Goal: Check status: Check status

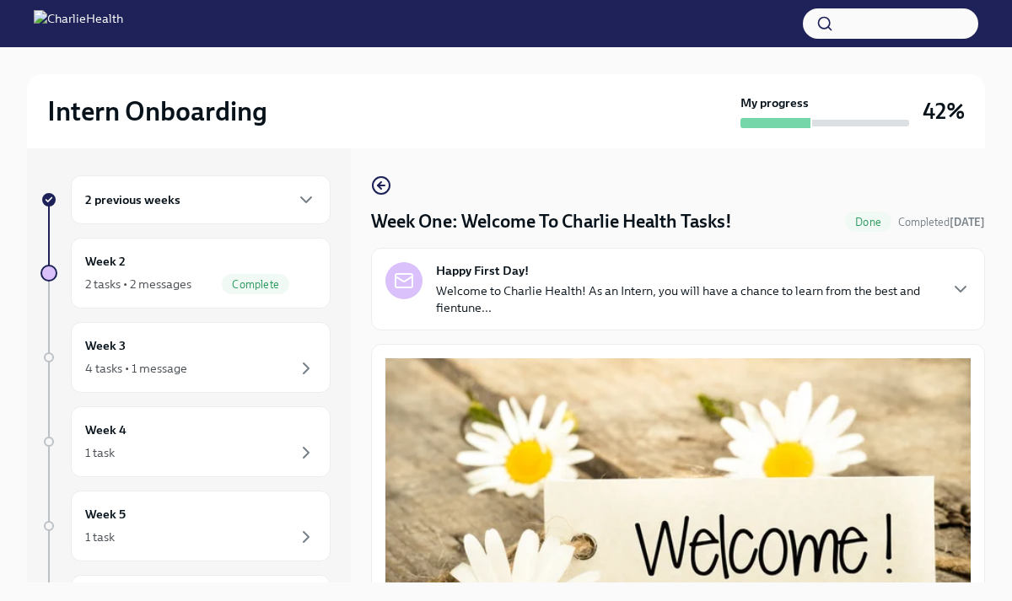
scroll to position [1936, 0]
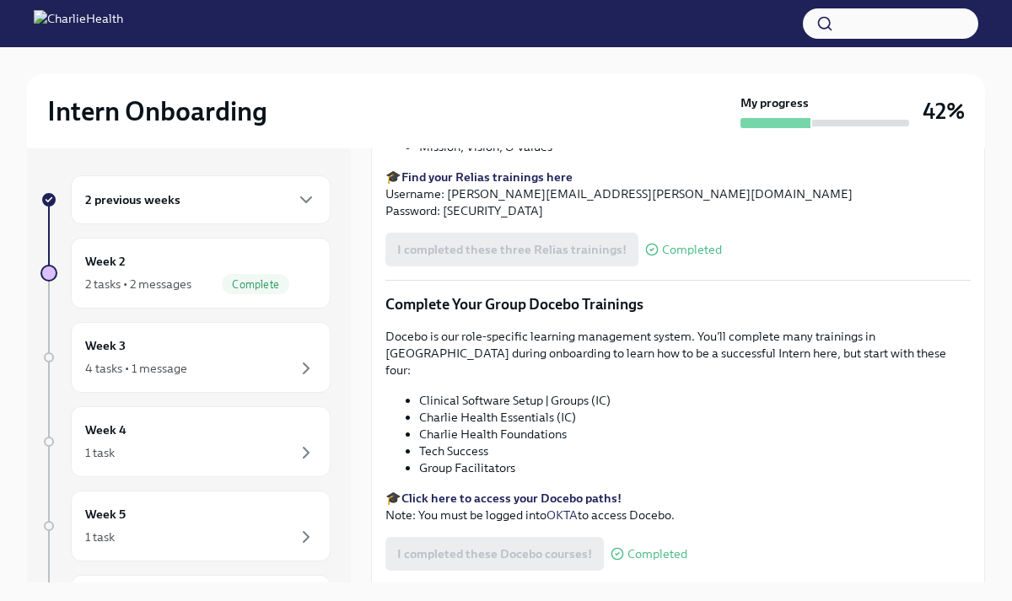
click at [222, 212] on div "2 previous weeks" at bounding box center [201, 199] width 260 height 49
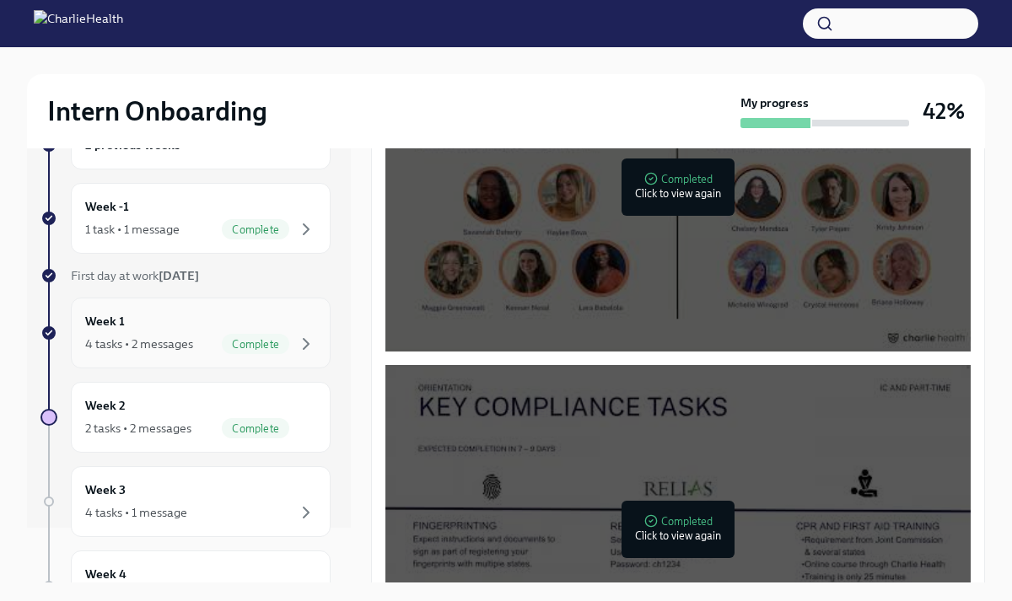
scroll to position [61, 0]
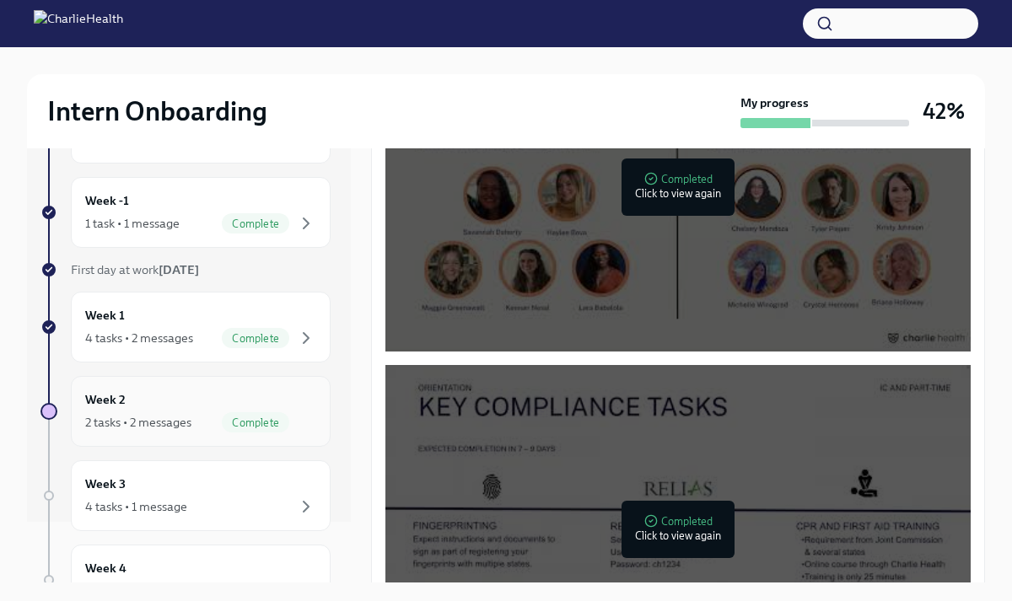
click at [175, 398] on div "Week 2 2 tasks • 2 messages Complete" at bounding box center [200, 411] width 231 height 42
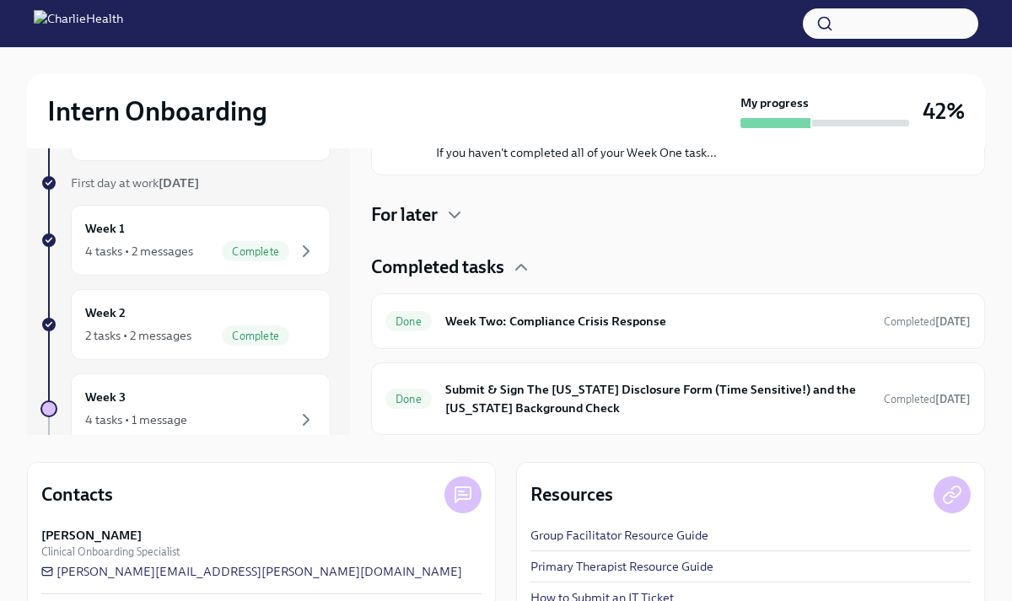
scroll to position [19, 0]
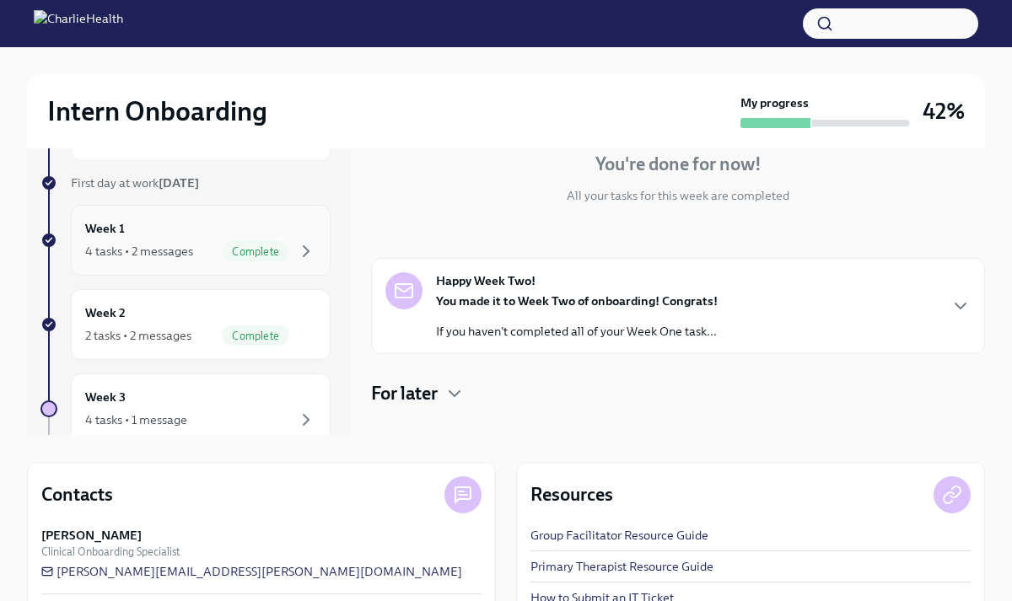
click at [192, 245] on div "4 tasks • 2 messages" at bounding box center [139, 251] width 108 height 17
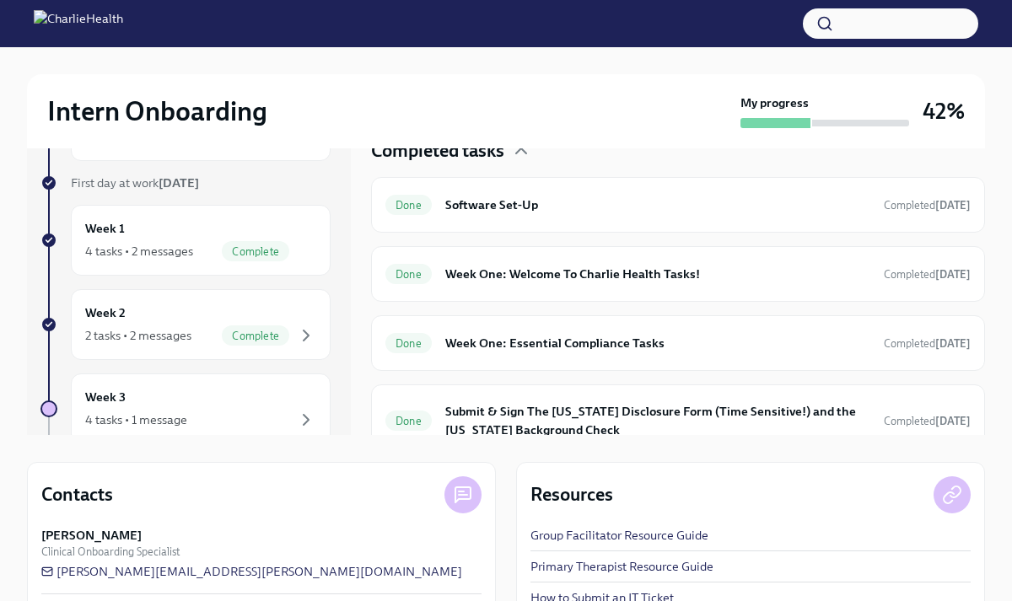
scroll to position [380, 0]
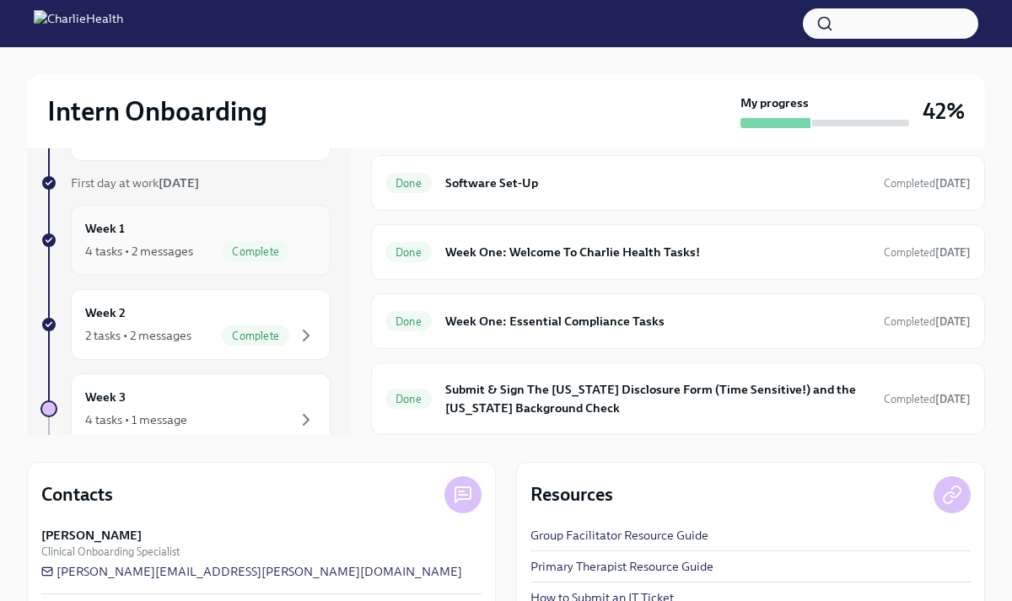
click at [204, 244] on div "4 tasks • 2 messages Complete" at bounding box center [200, 251] width 231 height 20
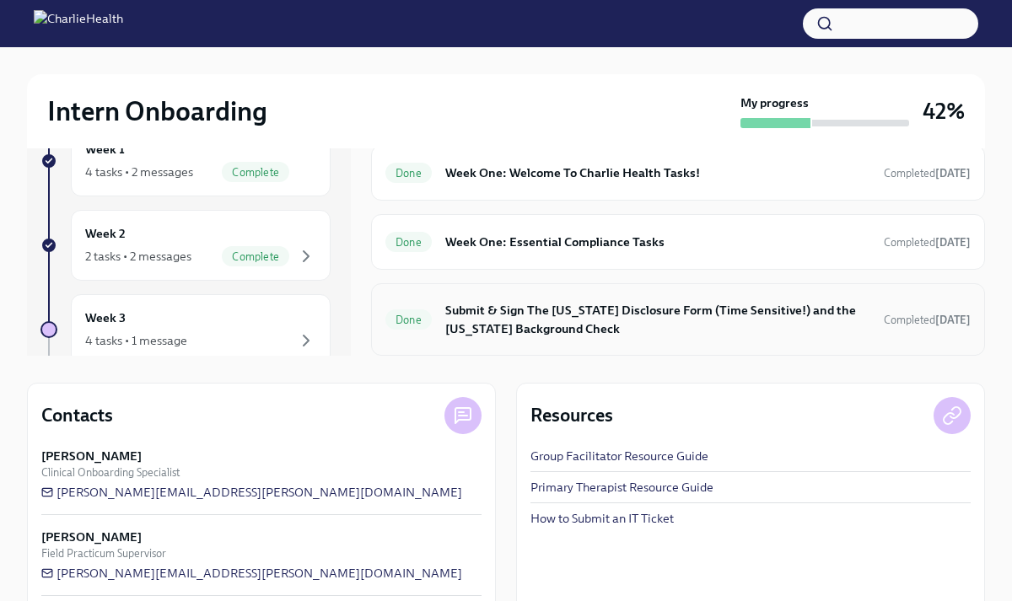
scroll to position [320, 0]
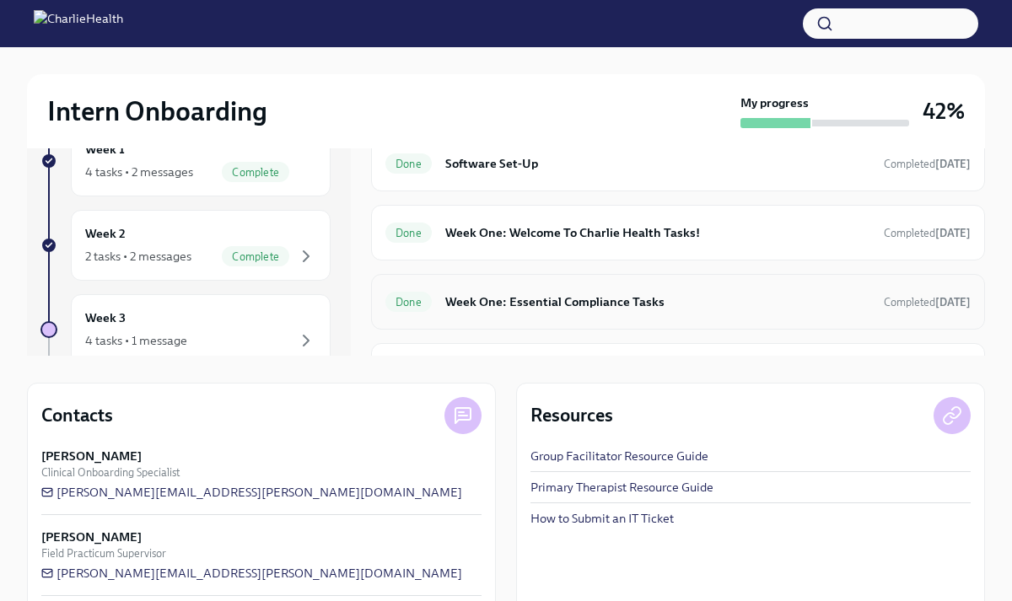
click at [490, 291] on div "Done Week One: Essential Compliance Tasks Completed [DATE]" at bounding box center [677, 301] width 585 height 27
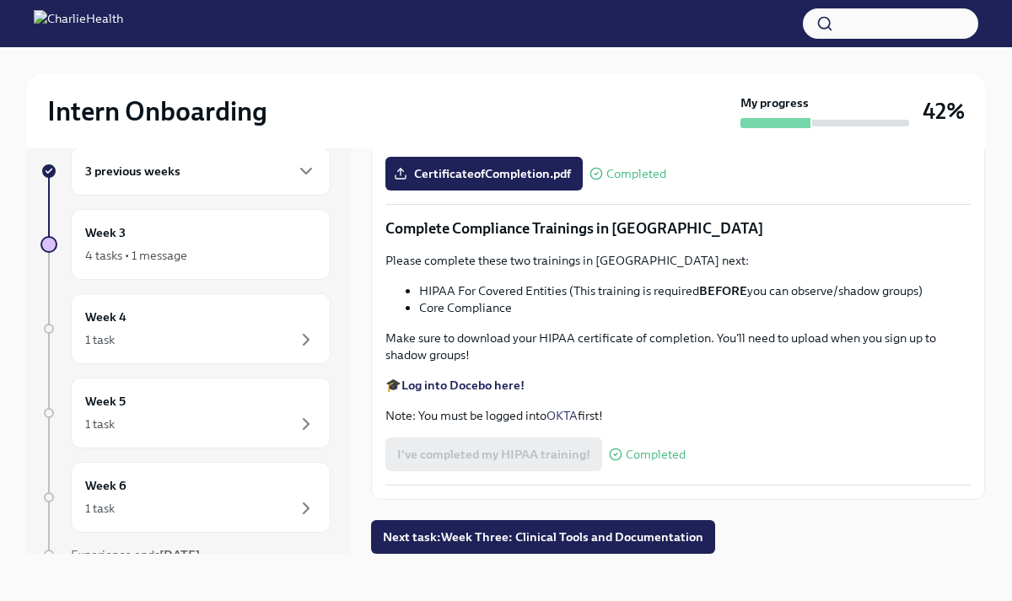
scroll to position [3734, 0]
click at [487, 393] on strong "Log into Docebo here!" at bounding box center [462, 385] width 123 height 15
